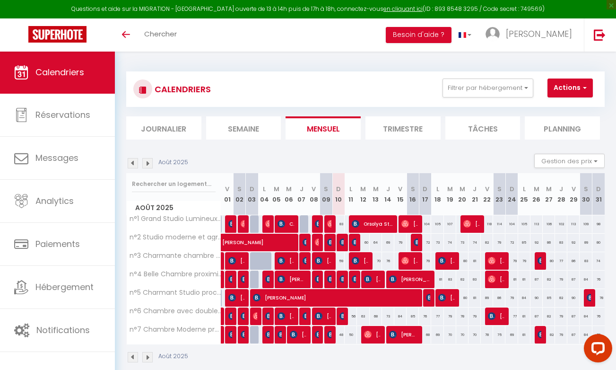
click at [122, 149] on div "CALENDRIERS Filtrer par hébergement Hippodrome n°41 Appartement T3 Lumineux ave…" at bounding box center [365, 217] width 501 height 332
click at [528, 86] on button "Filtrer par hébergement" at bounding box center [487, 87] width 91 height 19
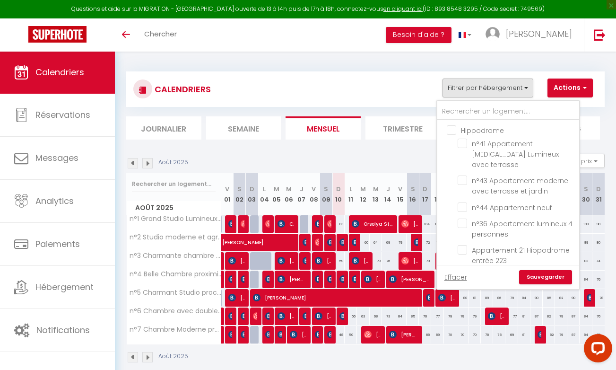
click at [450, 129] on input "Hippodrome" at bounding box center [518, 129] width 142 height 9
checkbox input "true"
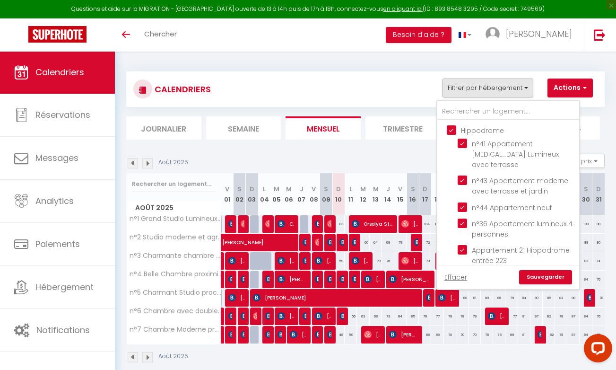
checkbox input "true"
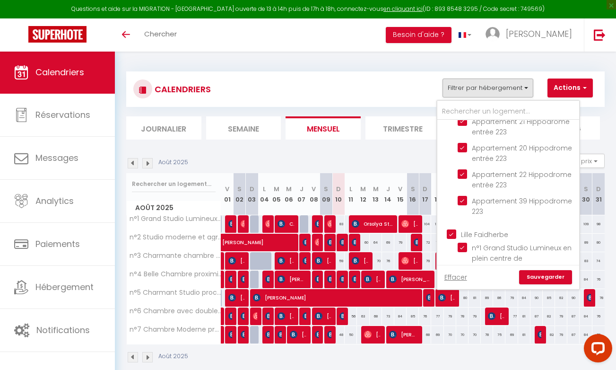
scroll to position [146, 0]
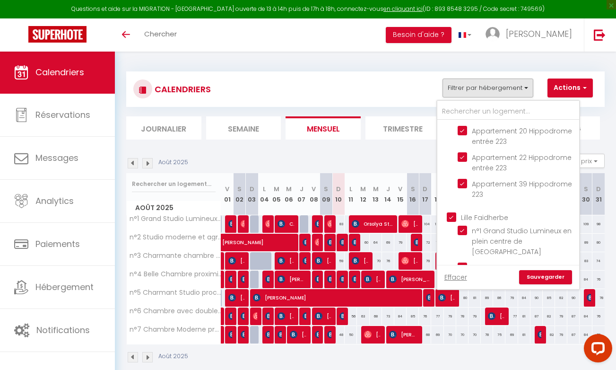
click at [455, 212] on input "Lille Faidherbe" at bounding box center [518, 216] width 142 height 9
checkbox input "false"
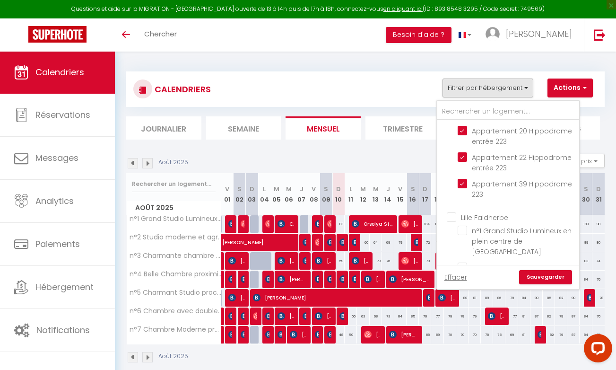
checkbox input "false"
click at [556, 276] on link "Sauvegarder" at bounding box center [545, 277] width 53 height 14
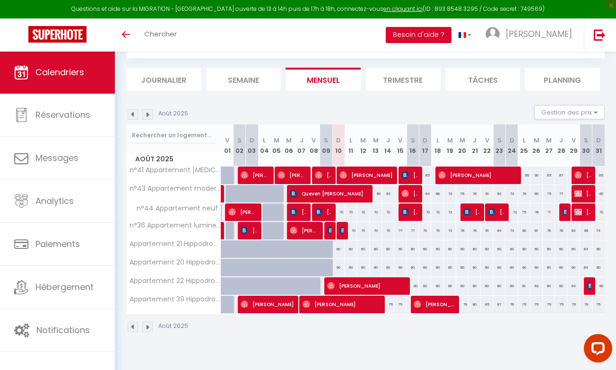
scroll to position [50, 0]
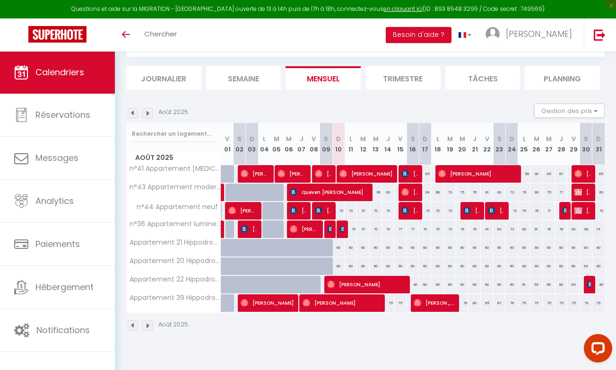
click at [122, 96] on div "CALENDRIERS Filtrer par hébergement Hippodrome n°41 Appartement T3 Lumineux ave…" at bounding box center [365, 176] width 501 height 351
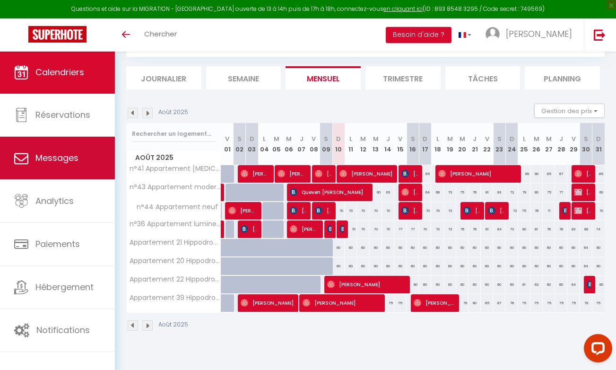
click at [61, 162] on span "Messages" at bounding box center [56, 158] width 43 height 12
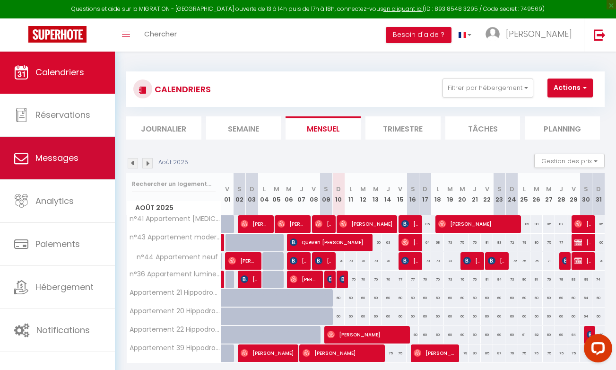
select select "message"
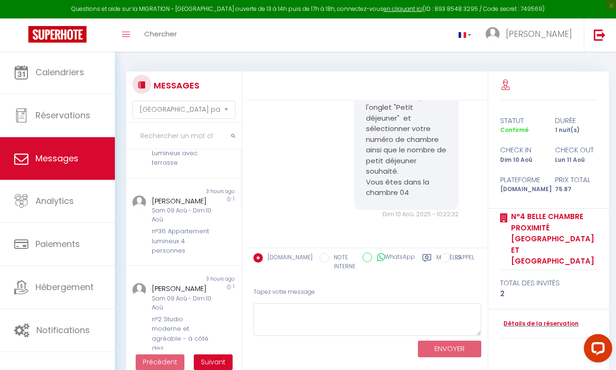
scroll to position [178, 0]
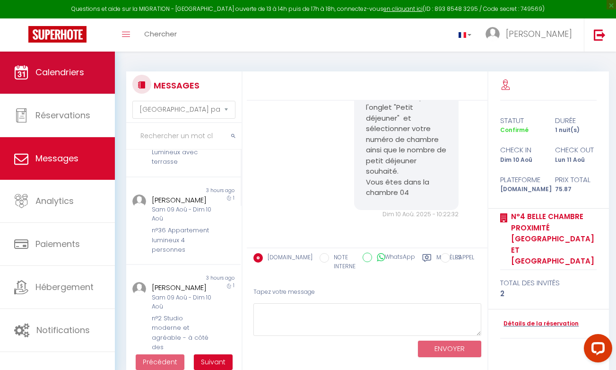
click at [65, 75] on span "Calendriers" at bounding box center [59, 72] width 49 height 12
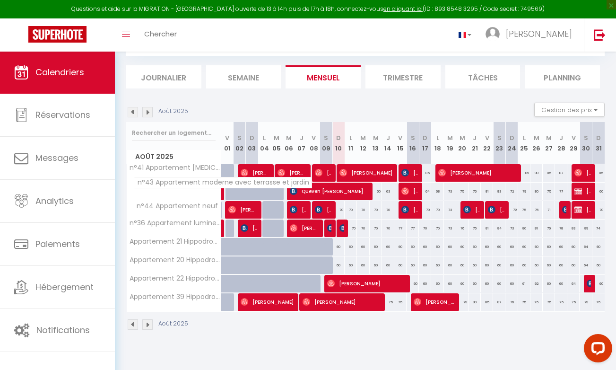
scroll to position [51, 0]
